Goal: Information Seeking & Learning: Learn about a topic

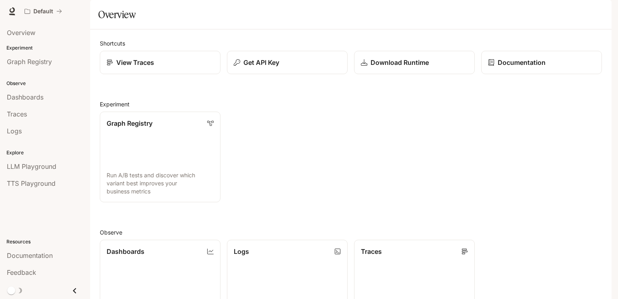
drag, startPoint x: 616, startPoint y: 119, endPoint x: 618, endPoint y: 151, distance: 31.8
click at [618, 151] on div "Skip to main content Default Documentation Documentation Portal Overview Experi…" at bounding box center [309, 149] width 618 height 299
drag, startPoint x: 618, startPoint y: 151, endPoint x: 618, endPoint y: 207, distance: 55.9
click at [618, 207] on div "Skip to main content Default Documentation Documentation Portal Overview Experi…" at bounding box center [309, 149] width 618 height 299
drag, startPoint x: 606, startPoint y: 157, endPoint x: 496, endPoint y: 109, distance: 120.9
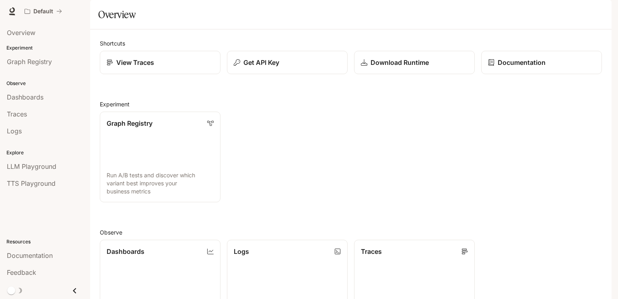
click at [496, 109] on div "Shortcuts View Traces Get API Key Download Runtime Documentation Experiment Gra…" at bounding box center [350, 248] width 521 height 438
click at [146, 172] on link "Graph Registry Run A/B tests and discover which variant best improves your busi…" at bounding box center [160, 156] width 122 height 91
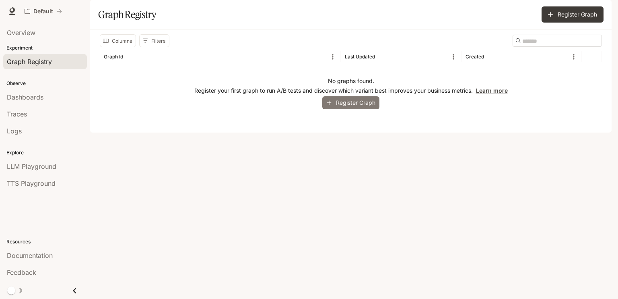
click at [356, 109] on button "Register Graph" at bounding box center [350, 102] width 57 height 13
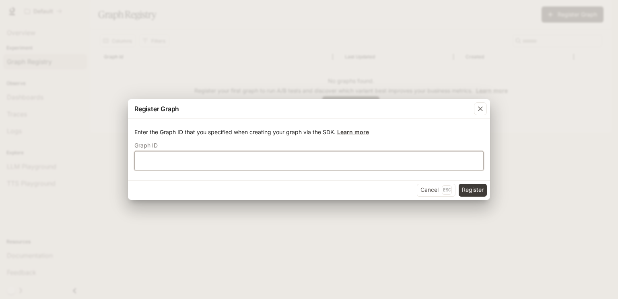
click at [239, 161] on input "text" at bounding box center [309, 160] width 348 height 8
click at [478, 113] on div "button" at bounding box center [480, 108] width 13 height 13
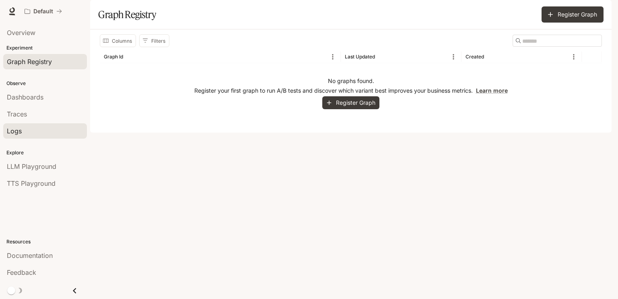
click at [29, 135] on div "Logs" at bounding box center [45, 131] width 76 height 10
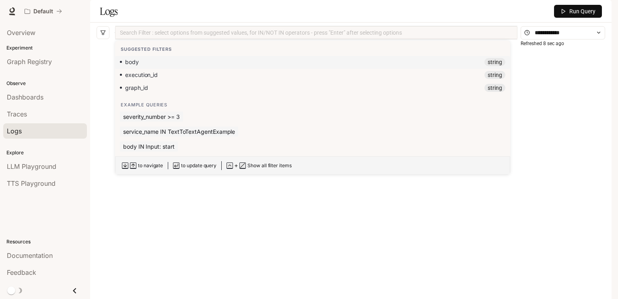
click at [182, 35] on div at bounding box center [316, 32] width 398 height 5
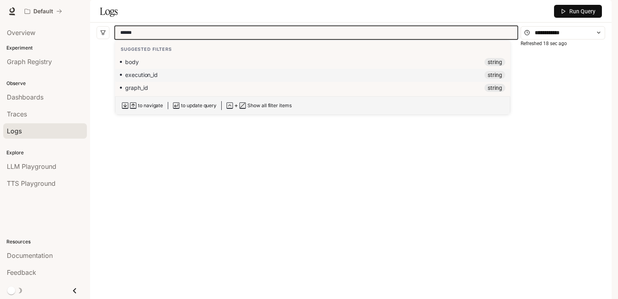
click at [493, 79] on span "string" at bounding box center [494, 75] width 21 height 8
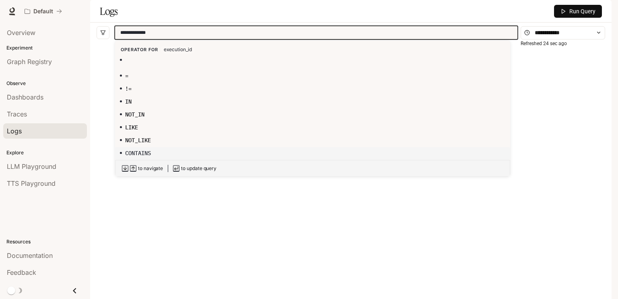
click at [153, 157] on div "CONTAINS" at bounding box center [312, 153] width 385 height 8
type input "**********"
